Goal: Task Accomplishment & Management: Use online tool/utility

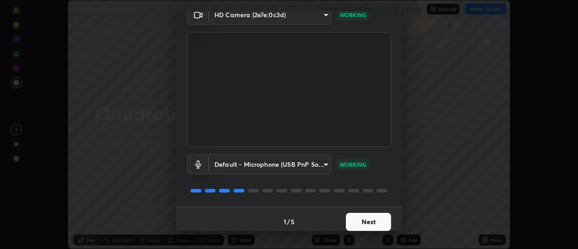
scroll to position [47, 0]
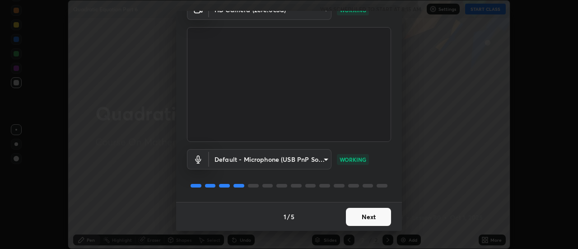
click at [378, 215] on button "Next" at bounding box center [368, 217] width 45 height 18
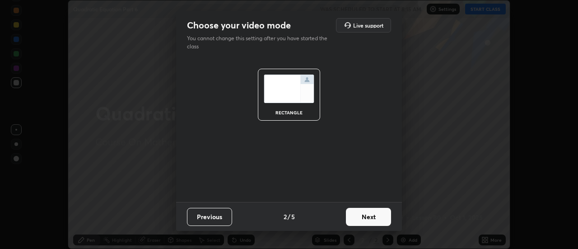
scroll to position [0, 0]
click at [371, 215] on button "Next" at bounding box center [368, 217] width 45 height 18
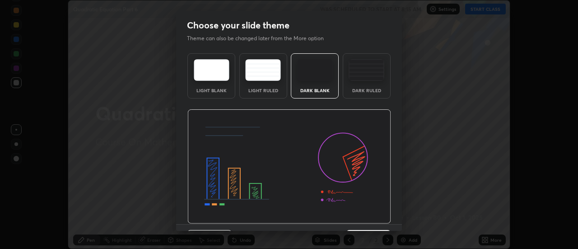
scroll to position [22, 0]
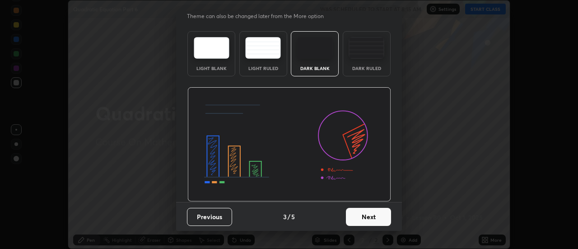
click at [369, 218] on button "Next" at bounding box center [368, 217] width 45 height 18
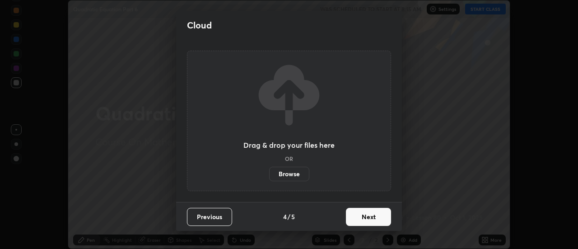
scroll to position [0, 0]
click at [369, 218] on button "Next" at bounding box center [368, 217] width 45 height 18
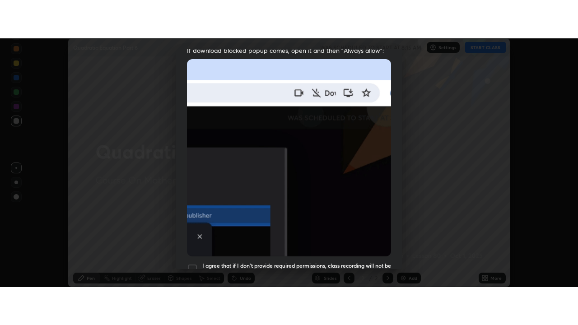
scroll to position [232, 0]
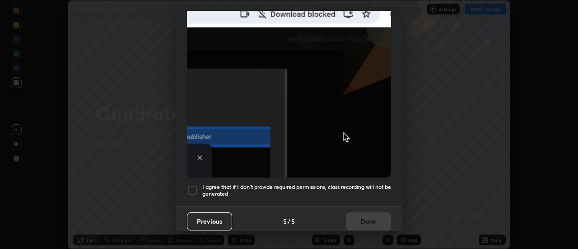
click at [362, 183] on h5 "I agree that if I don't provide required permissions, class recording will not …" at bounding box center [296, 190] width 189 height 14
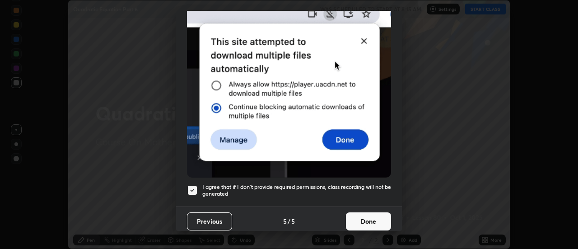
click at [367, 213] on button "Done" at bounding box center [368, 221] width 45 height 18
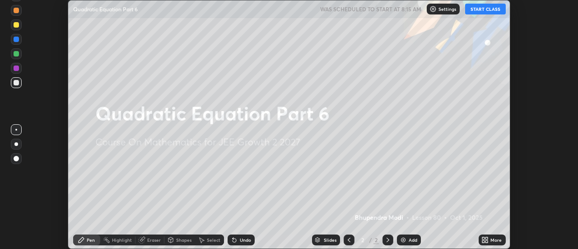
click at [487, 238] on icon at bounding box center [487, 238] width 2 height 2
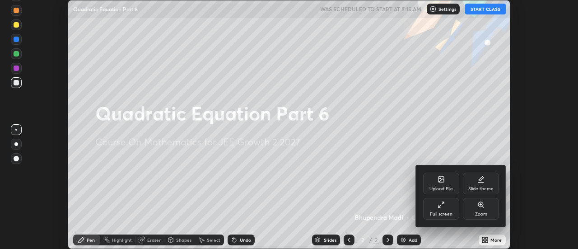
click at [451, 207] on div "Full screen" at bounding box center [441, 209] width 36 height 22
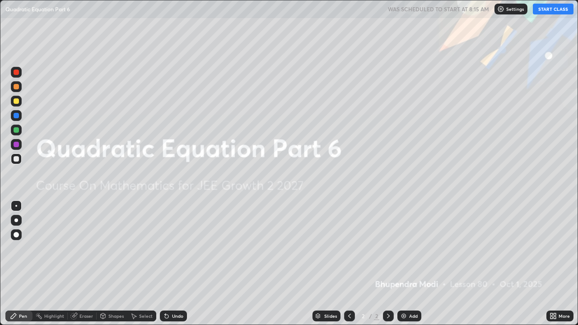
scroll to position [325, 578]
click at [547, 10] on button "START CLASS" at bounding box center [553, 9] width 41 height 11
click at [404, 249] on img at bounding box center [403, 316] width 7 height 7
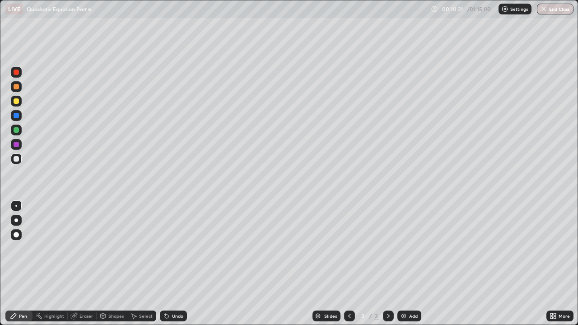
click at [406, 249] on div "Add" at bounding box center [410, 316] width 24 height 11
click at [173, 249] on div "Undo" at bounding box center [173, 316] width 27 height 11
click at [172, 249] on div "Undo" at bounding box center [173, 316] width 27 height 11
click at [173, 249] on div "Undo" at bounding box center [173, 316] width 27 height 11
click at [175, 249] on div "Undo" at bounding box center [177, 316] width 11 height 5
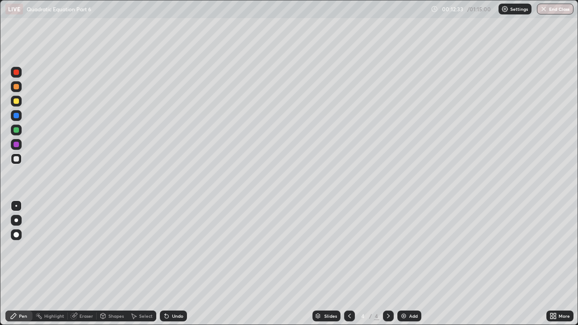
click at [174, 249] on div "Undo" at bounding box center [177, 316] width 11 height 5
click at [178, 249] on div "Undo" at bounding box center [177, 316] width 11 height 5
click at [172, 249] on div "Undo" at bounding box center [177, 316] width 11 height 5
click at [411, 249] on div "Add" at bounding box center [413, 316] width 9 height 5
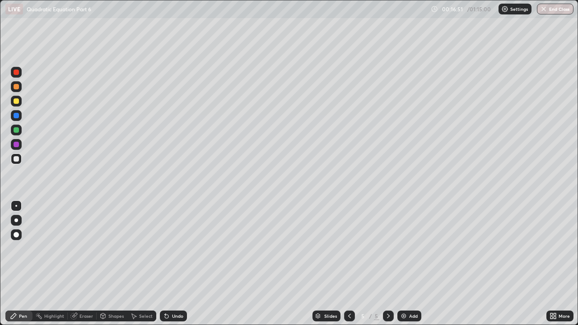
click at [179, 249] on div "Undo" at bounding box center [177, 316] width 11 height 5
click at [178, 249] on div "Undo" at bounding box center [173, 316] width 27 height 11
click at [172, 249] on div "Undo" at bounding box center [177, 316] width 11 height 5
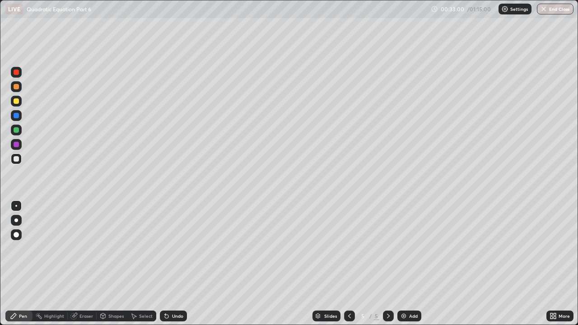
click at [405, 249] on img at bounding box center [403, 316] width 7 height 7
click at [174, 249] on div "Undo" at bounding box center [173, 316] width 27 height 11
click at [83, 249] on div "Eraser" at bounding box center [87, 316] width 14 height 5
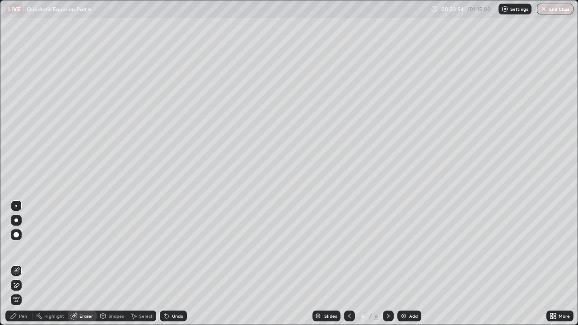
click at [27, 249] on div "Pen" at bounding box center [18, 316] width 27 height 11
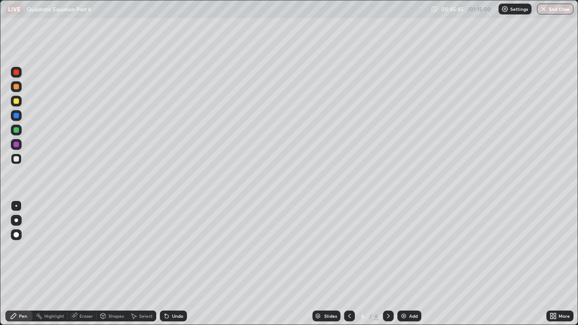
click at [92, 249] on div "Eraser" at bounding box center [87, 316] width 14 height 5
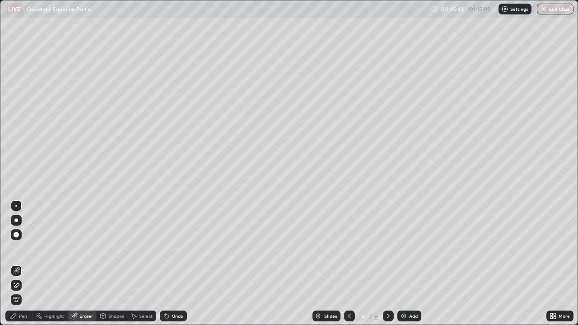
click at [23, 249] on div "Pen" at bounding box center [23, 316] width 8 height 5
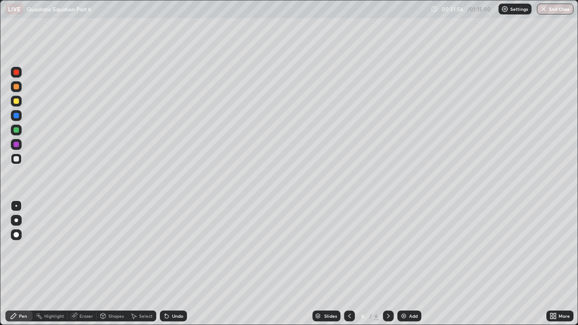
click at [416, 249] on div "Add" at bounding box center [413, 316] width 9 height 5
click at [179, 249] on div "Undo" at bounding box center [177, 316] width 11 height 5
click at [113, 249] on div "Shapes" at bounding box center [112, 316] width 31 height 11
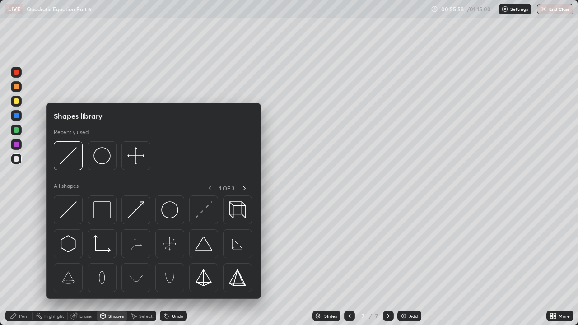
click at [57, 249] on div "Highlight" at bounding box center [54, 316] width 20 height 5
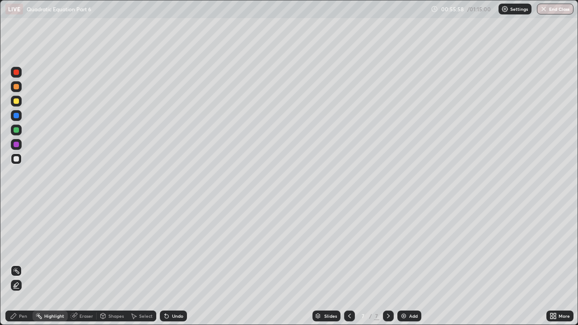
click at [86, 249] on div "Eraser" at bounding box center [87, 316] width 14 height 5
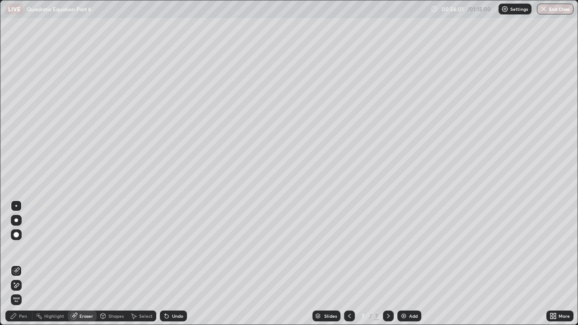
click at [16, 249] on icon at bounding box center [13, 316] width 7 height 7
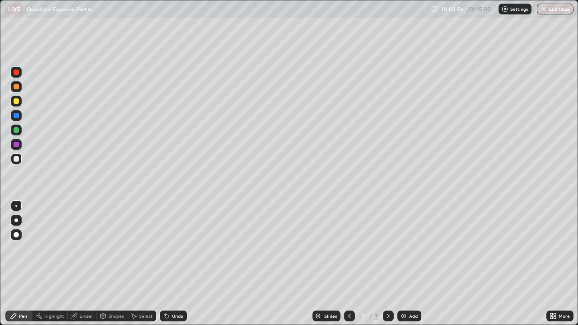
click at [170, 249] on div "Undo" at bounding box center [173, 316] width 27 height 11
click at [410, 249] on div "Add" at bounding box center [413, 316] width 9 height 5
click at [175, 249] on div "Undo" at bounding box center [177, 316] width 11 height 5
click at [179, 249] on div "Undo" at bounding box center [177, 316] width 11 height 5
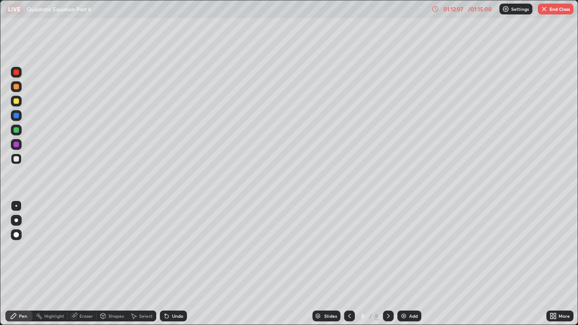
click at [179, 249] on div "Undo" at bounding box center [177, 316] width 11 height 5
click at [113, 249] on div "Shapes" at bounding box center [115, 316] width 15 height 5
click at [80, 249] on div "Eraser" at bounding box center [87, 316] width 14 height 5
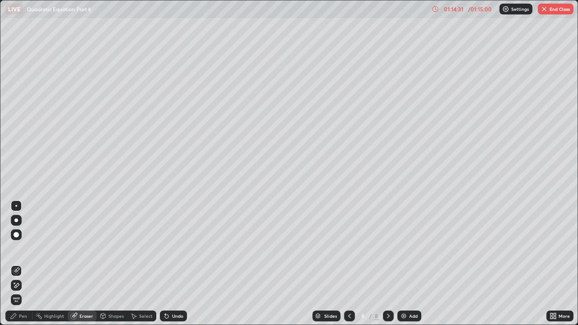
click at [21, 249] on div "Pen" at bounding box center [23, 316] width 8 height 5
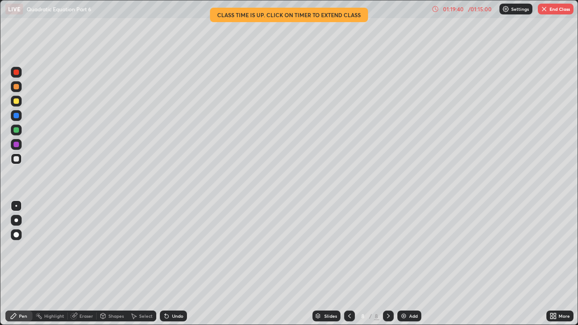
click at [557, 8] on button "End Class" at bounding box center [556, 9] width 36 height 11
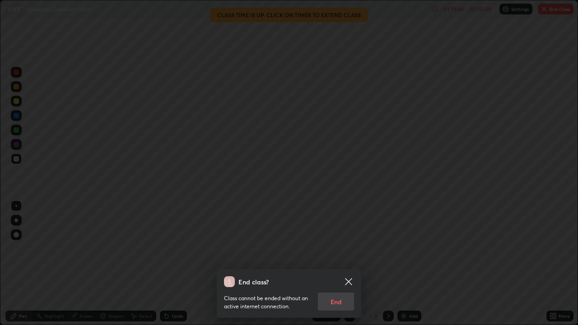
click at [433, 81] on div "End class? Class cannot be ended without an active internet connection. End" at bounding box center [289, 162] width 578 height 325
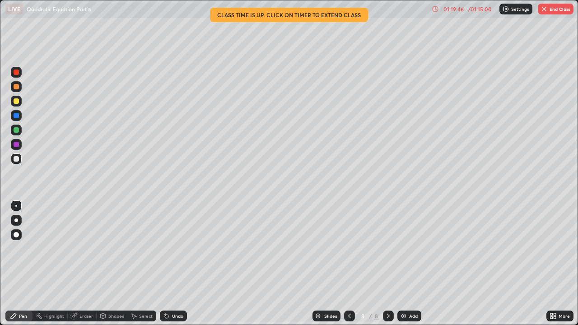
click at [553, 10] on button "End Class" at bounding box center [556, 9] width 36 height 11
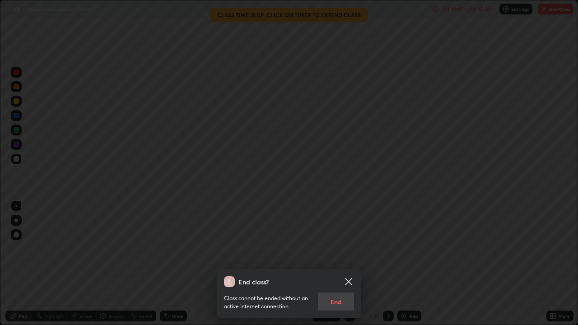
click at [340, 249] on div "Class cannot be ended without an active internet connection. End" at bounding box center [289, 299] width 130 height 24
click at [342, 249] on div "Class cannot be ended without an active internet connection. End" at bounding box center [289, 299] width 130 height 24
click at [343, 249] on div "Class cannot be ended without an active internet connection. End" at bounding box center [289, 299] width 130 height 24
click at [342, 249] on div "Class cannot be ended without an active internet connection. End" at bounding box center [289, 299] width 130 height 24
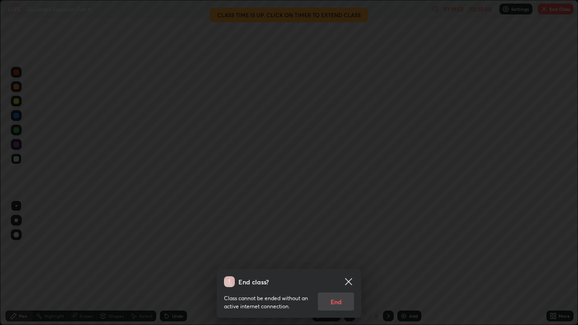
click at [305, 249] on div "End class? Class cannot be ended without an active internet connection. End" at bounding box center [289, 162] width 578 height 325
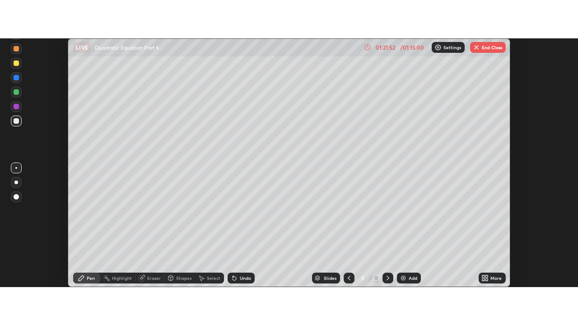
scroll to position [249, 578]
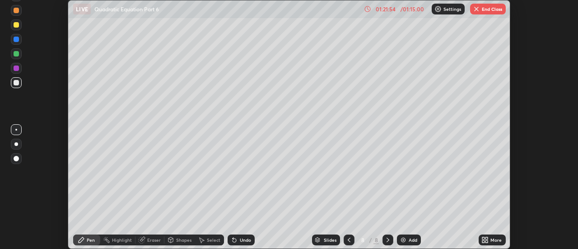
click at [494, 10] on button "End Class" at bounding box center [488, 9] width 36 height 11
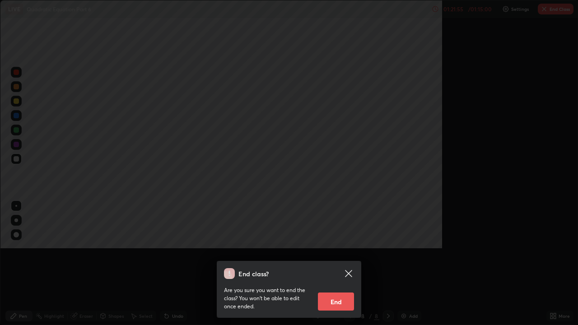
scroll to position [325, 578]
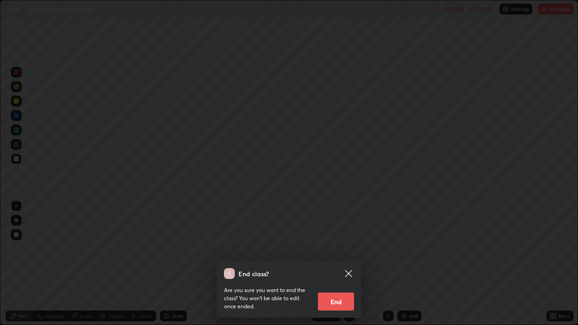
click at [339, 249] on button "End" at bounding box center [336, 302] width 36 height 18
